Goal: Information Seeking & Learning: Learn about a topic

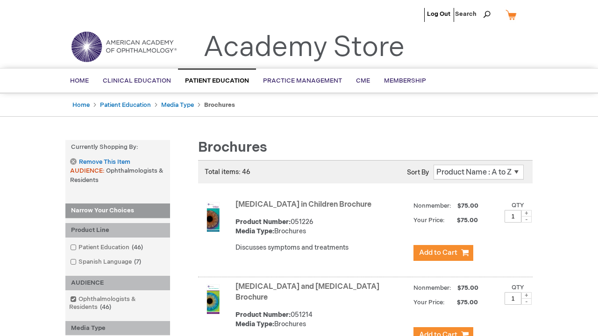
scroll to position [1845, 0]
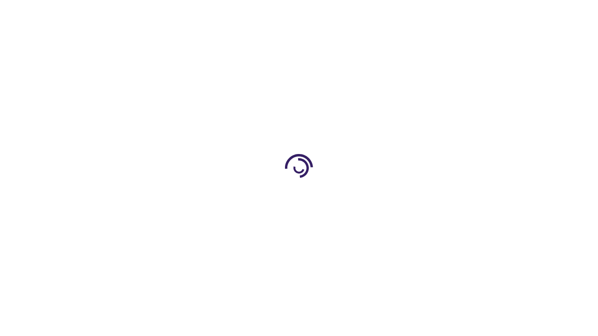
scroll to position [555, 0]
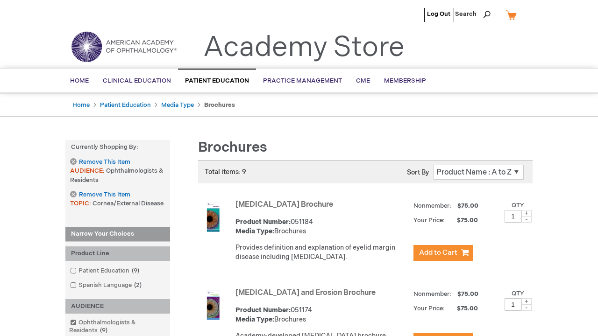
scroll to position [883, 0]
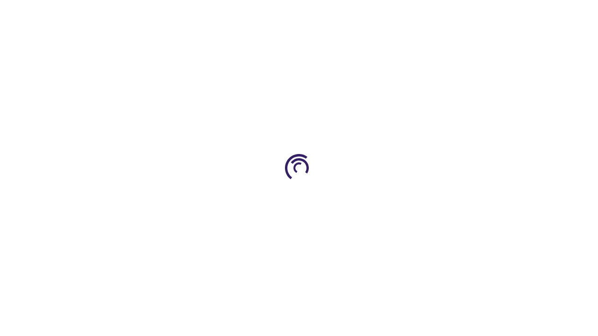
scroll to position [787, 0]
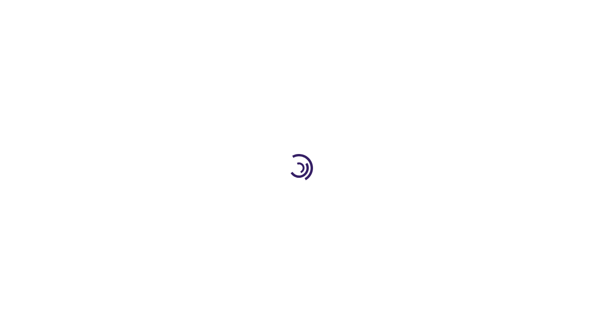
scroll to position [1353, 0]
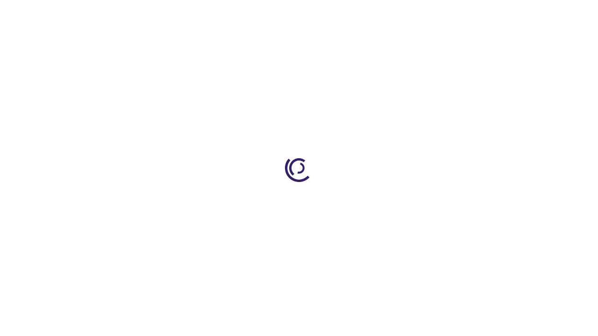
scroll to position [304, 0]
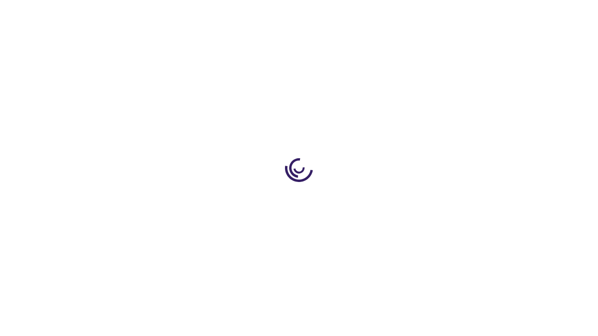
scroll to position [317, 0]
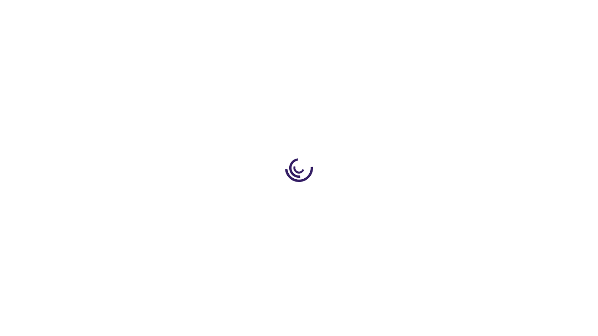
scroll to position [2072, 0]
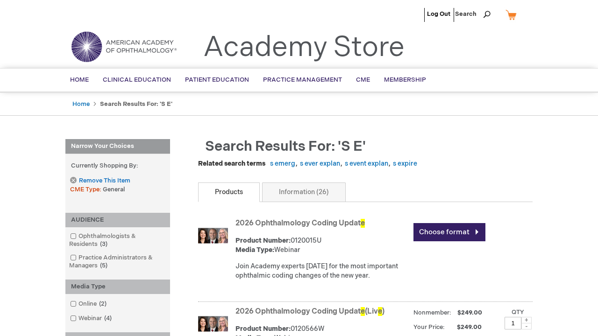
scroll to position [551, 0]
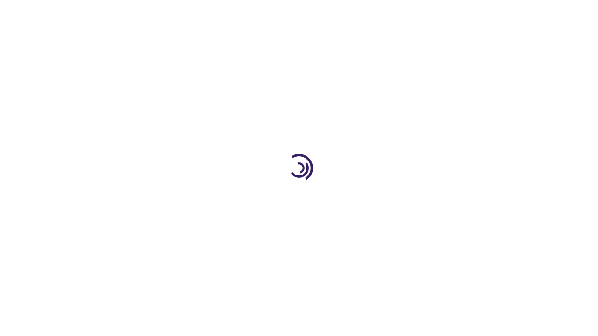
scroll to position [462, 0]
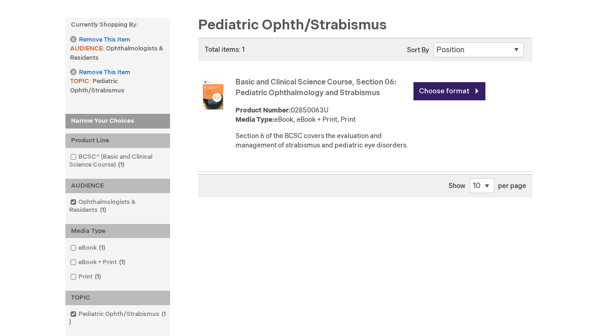
scroll to position [272, 0]
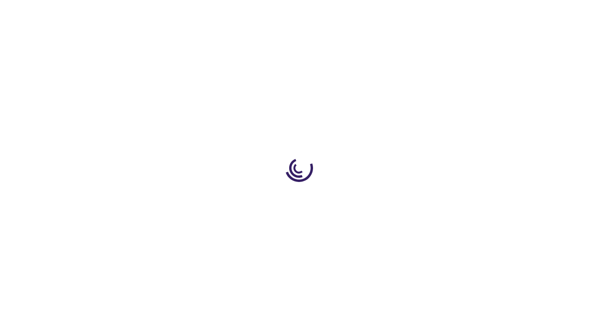
scroll to position [1231, 0]
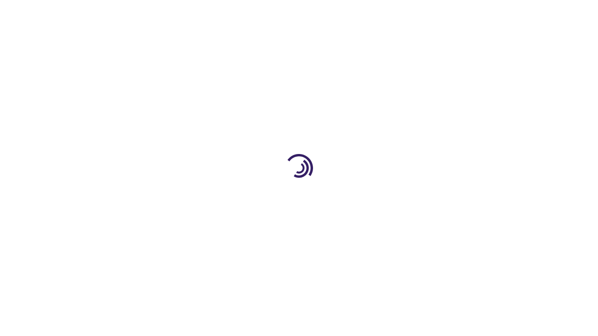
scroll to position [573, 0]
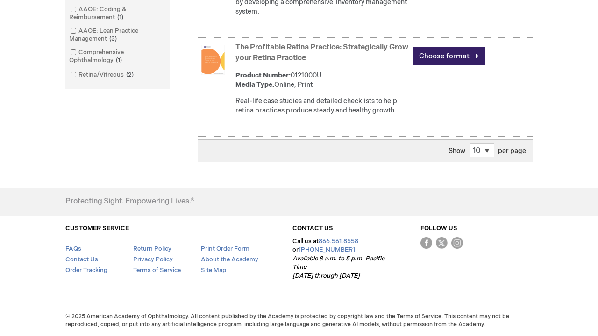
scroll to position [1028, 0]
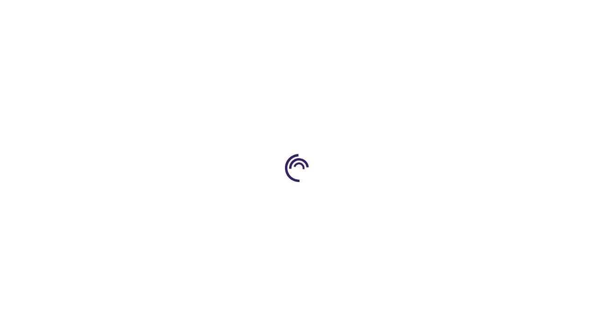
scroll to position [419, 0]
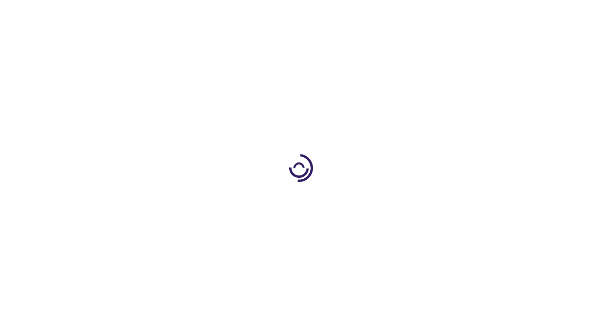
scroll to position [1153, 0]
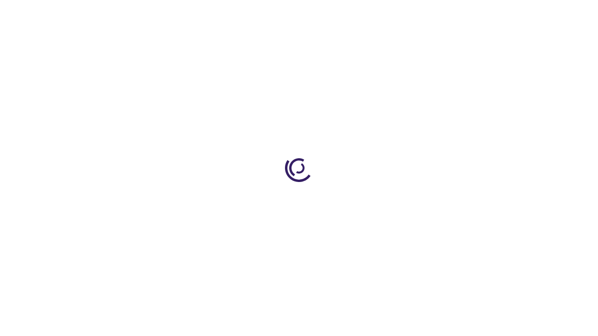
scroll to position [366, 0]
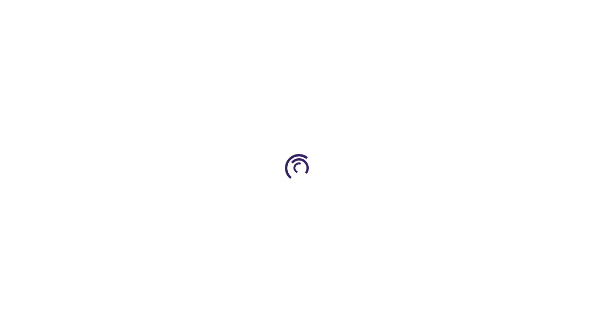
scroll to position [1189, 0]
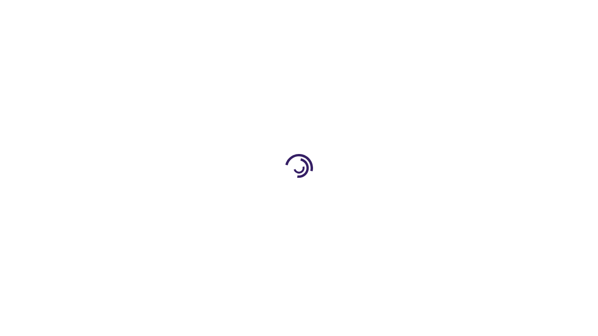
scroll to position [1629, 0]
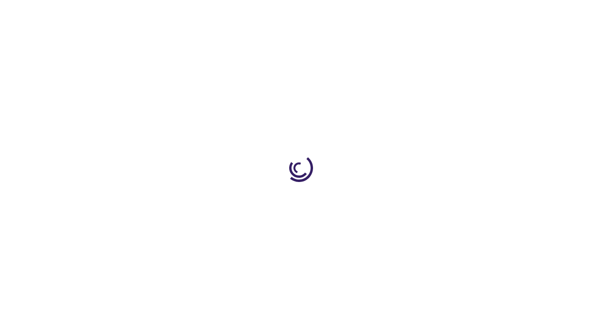
scroll to position [517, 0]
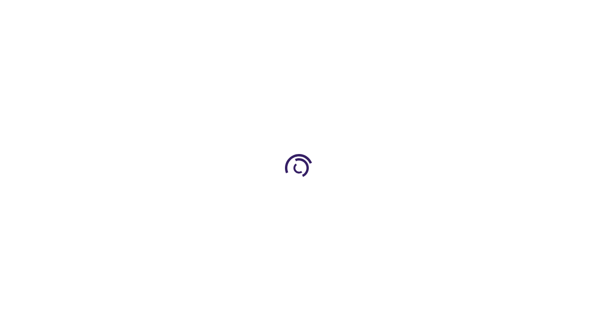
scroll to position [1360, 0]
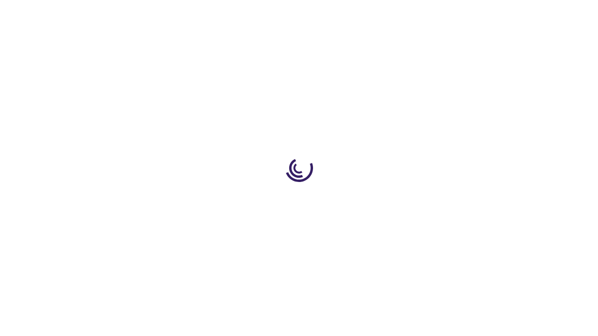
scroll to position [356, 0]
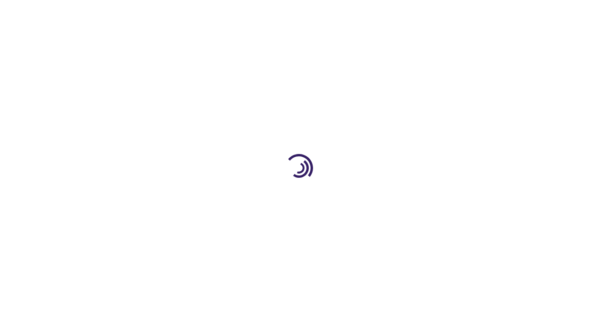
scroll to position [779, 0]
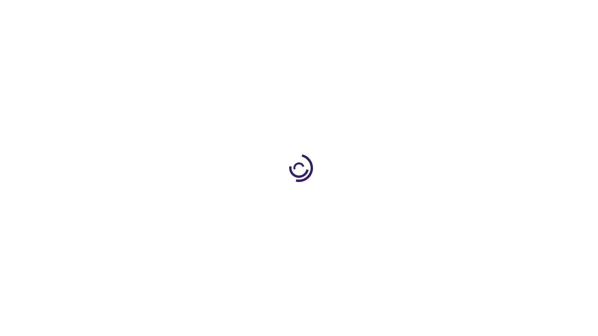
scroll to position [122, 0]
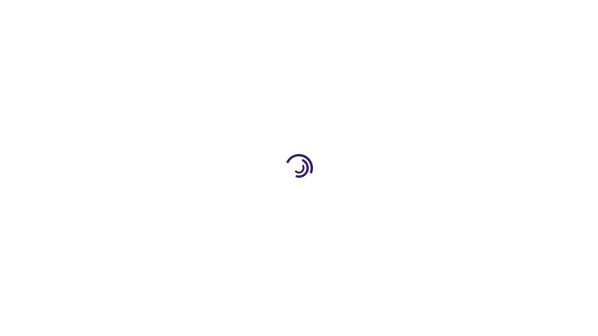
scroll to position [1971, 0]
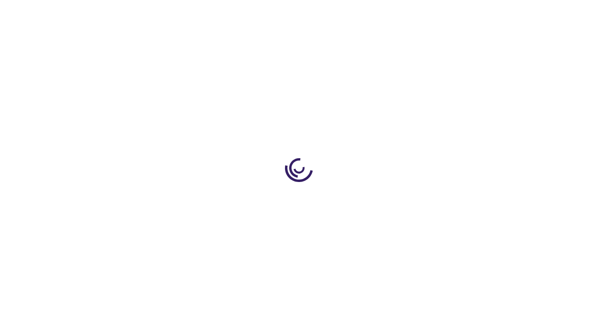
scroll to position [630, 0]
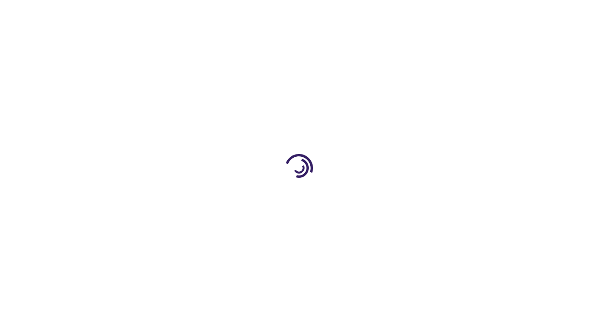
scroll to position [122, 0]
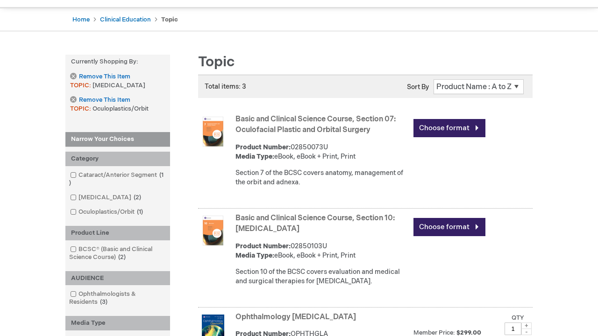
scroll to position [477, 0]
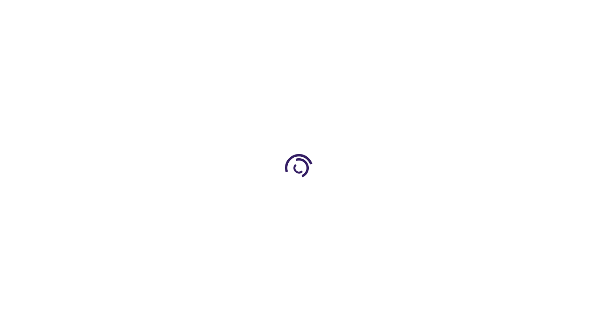
scroll to position [706, 0]
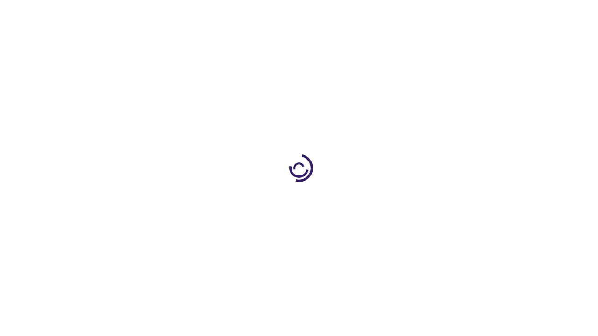
scroll to position [240, 0]
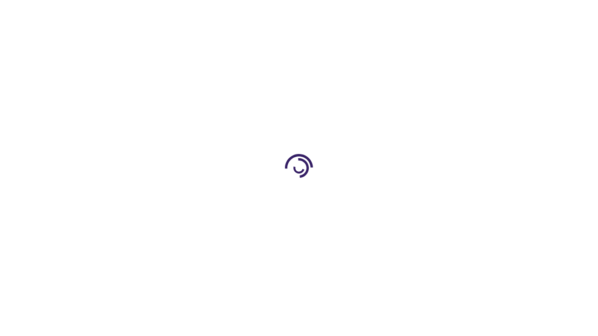
scroll to position [339, 0]
